Goal: Task Accomplishment & Management: Manage account settings

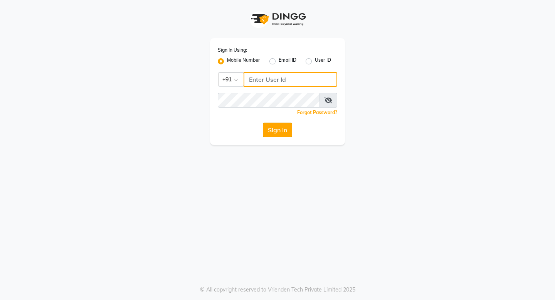
type input "9728722000"
click at [280, 131] on button "Sign In" at bounding box center [277, 130] width 29 height 15
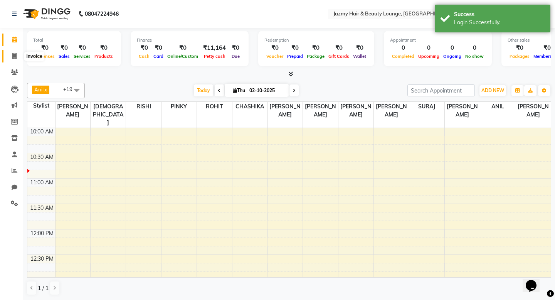
click at [14, 59] on icon at bounding box center [14, 56] width 4 height 6
select select "759"
select select "service"
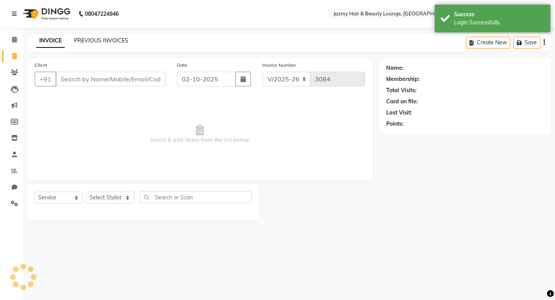
click at [126, 44] on link "PREVIOUS INVOICES" at bounding box center [101, 40] width 54 height 7
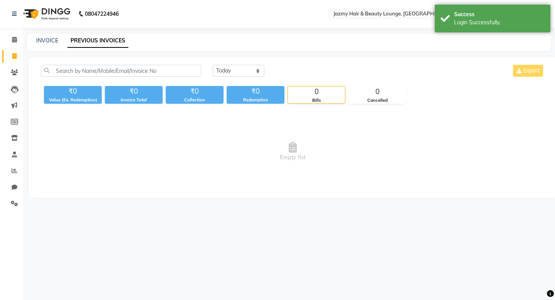
click at [224, 77] on div "Today Yesterday Custom Range Export" at bounding box center [378, 74] width 343 height 18
click at [228, 74] on select "Today Yesterday Custom Range" at bounding box center [239, 71] width 52 height 12
select select "yesterday"
click at [213, 65] on select "Today Yesterday Custom Range" at bounding box center [239, 71] width 52 height 12
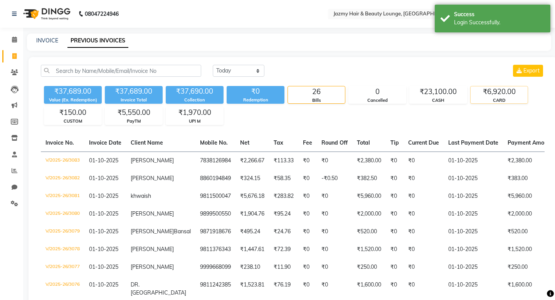
click at [489, 98] on div "CARD" at bounding box center [498, 100] width 57 height 7
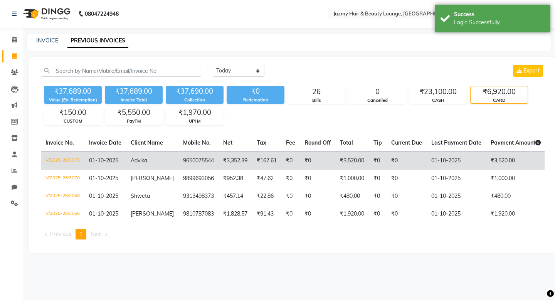
click at [300, 158] on td "₹0" at bounding box center [317, 160] width 35 height 18
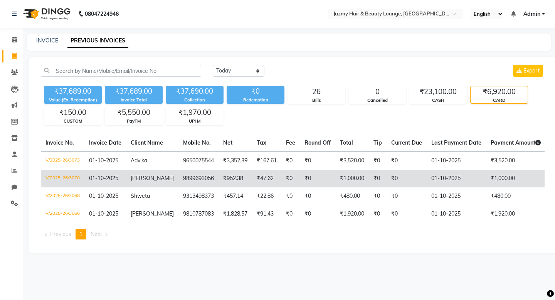
click at [369, 175] on td "₹0" at bounding box center [378, 179] width 18 height 18
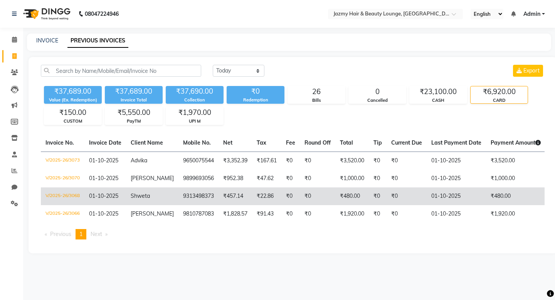
click at [370, 190] on td "₹0" at bounding box center [378, 196] width 18 height 18
click at [369, 205] on td "₹0" at bounding box center [378, 196] width 18 height 18
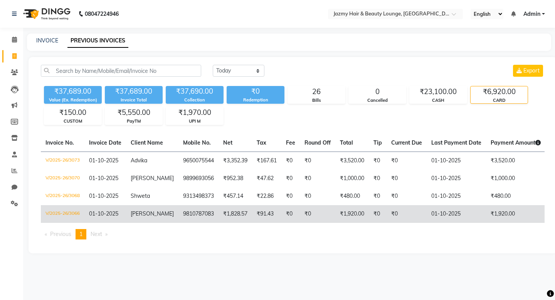
click at [369, 215] on td "₹0" at bounding box center [378, 214] width 18 height 18
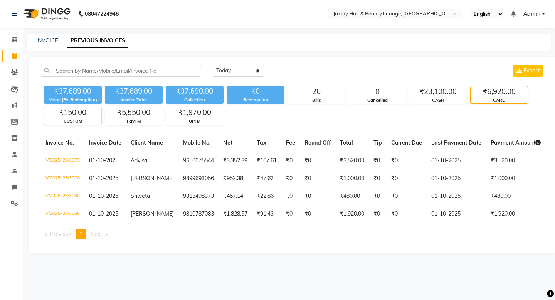
click at [87, 118] on div "₹150.00" at bounding box center [72, 112] width 57 height 11
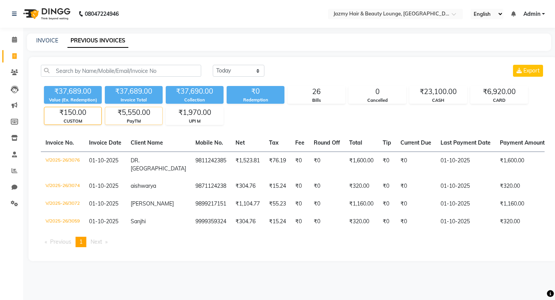
click at [128, 112] on div "₹5,550.00" at bounding box center [133, 112] width 57 height 11
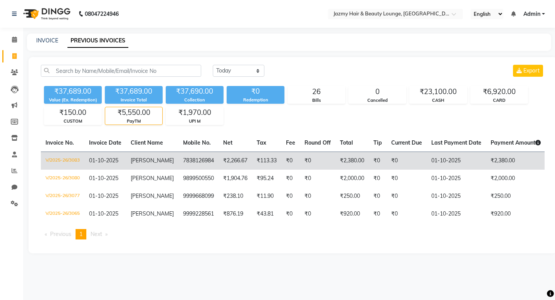
click at [309, 159] on td "₹0" at bounding box center [317, 160] width 35 height 18
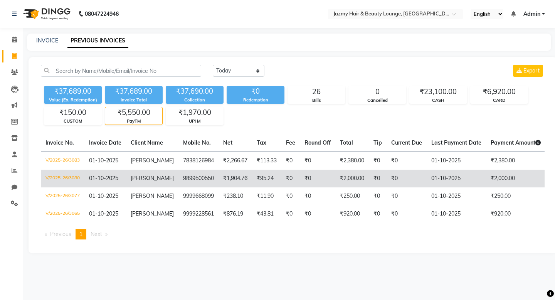
click at [309, 173] on td "₹0" at bounding box center [317, 179] width 35 height 18
click at [311, 185] on td "₹0" at bounding box center [317, 179] width 35 height 18
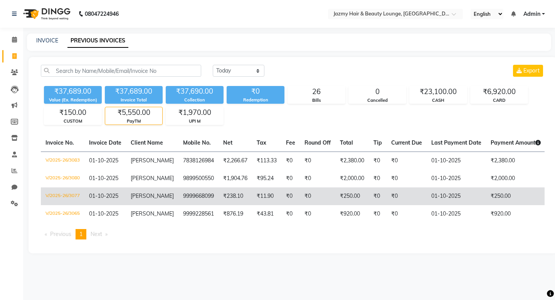
click at [309, 196] on td "₹0" at bounding box center [317, 196] width 35 height 18
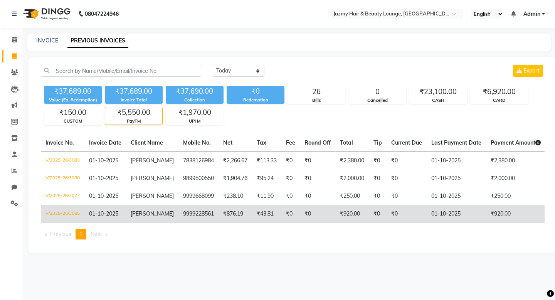
click at [311, 212] on td "₹0" at bounding box center [317, 214] width 35 height 18
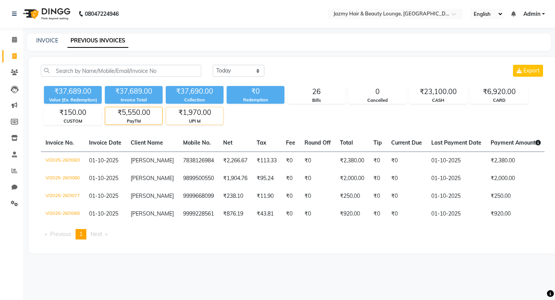
click at [196, 116] on div "₹1,970.00" at bounding box center [194, 112] width 57 height 11
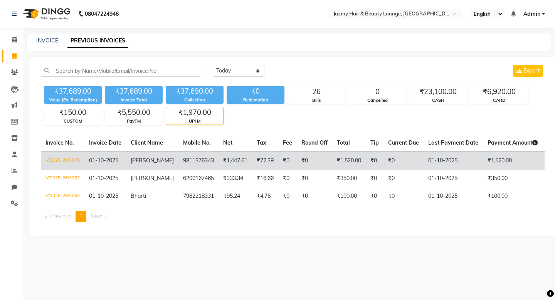
click at [240, 162] on td "₹1,447.61" at bounding box center [235, 160] width 34 height 18
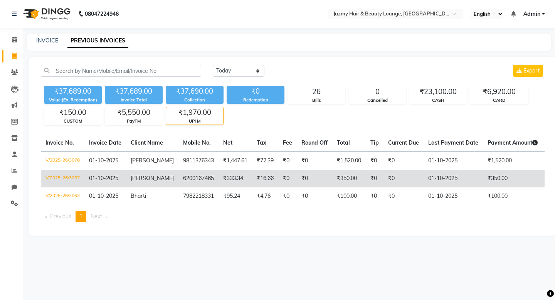
click at [242, 180] on td "₹333.34" at bounding box center [235, 179] width 34 height 18
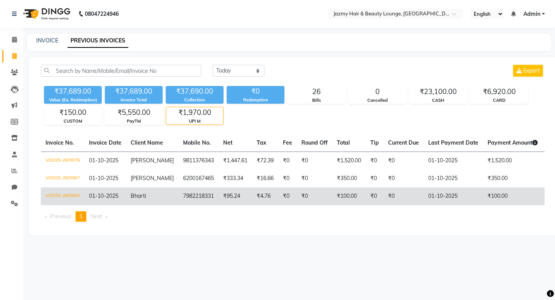
click at [242, 203] on td "₹95.24" at bounding box center [235, 196] width 34 height 18
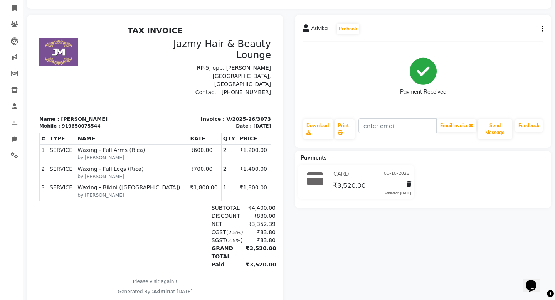
scroll to position [50, 0]
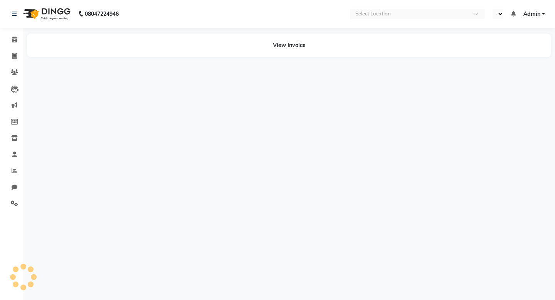
select select "en"
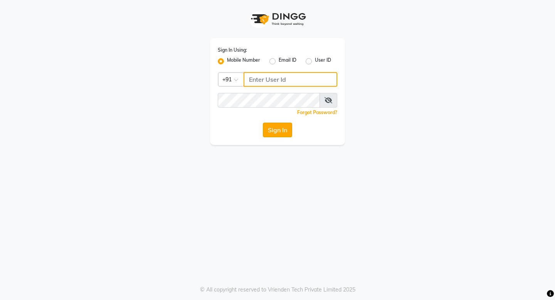
type input "9728722000"
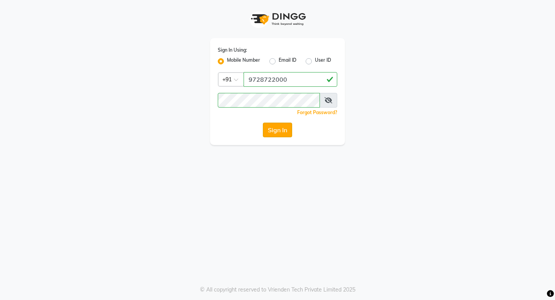
click at [284, 134] on button "Sign In" at bounding box center [277, 130] width 29 height 15
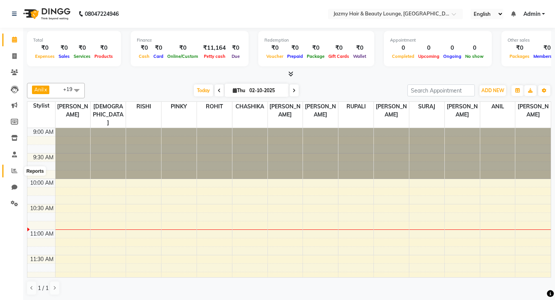
click at [16, 168] on icon at bounding box center [15, 171] width 6 height 6
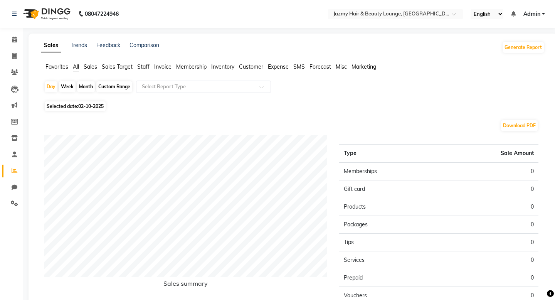
click at [87, 82] on div "Month" at bounding box center [86, 86] width 18 height 11
select select "10"
select select "2025"
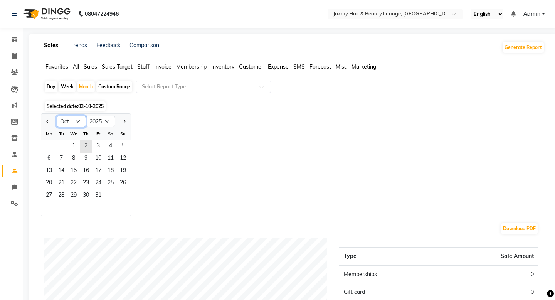
click at [73, 121] on select "Jan Feb Mar Apr May Jun Jul Aug Sep Oct Nov Dec" at bounding box center [71, 122] width 29 height 12
select select "9"
click at [57, 116] on select "Jan Feb Mar Apr May Jun Jul Aug Sep Oct Nov Dec" at bounding box center [71, 122] width 29 height 12
click at [49, 144] on span "1" at bounding box center [49, 146] width 12 height 12
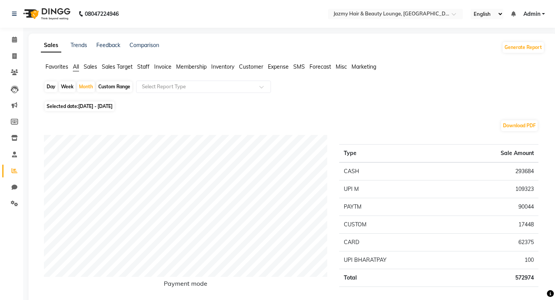
click at [94, 67] on span "Sales" at bounding box center [90, 66] width 13 height 7
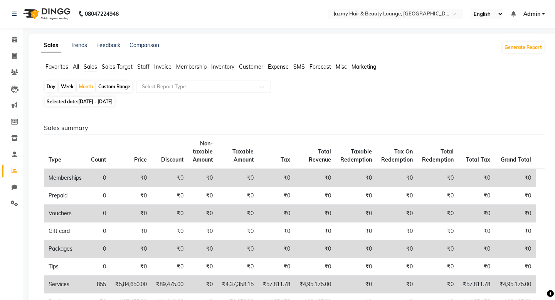
click at [111, 69] on span "Sales Target" at bounding box center [117, 66] width 31 height 7
